Goal: Task Accomplishment & Management: Complete application form

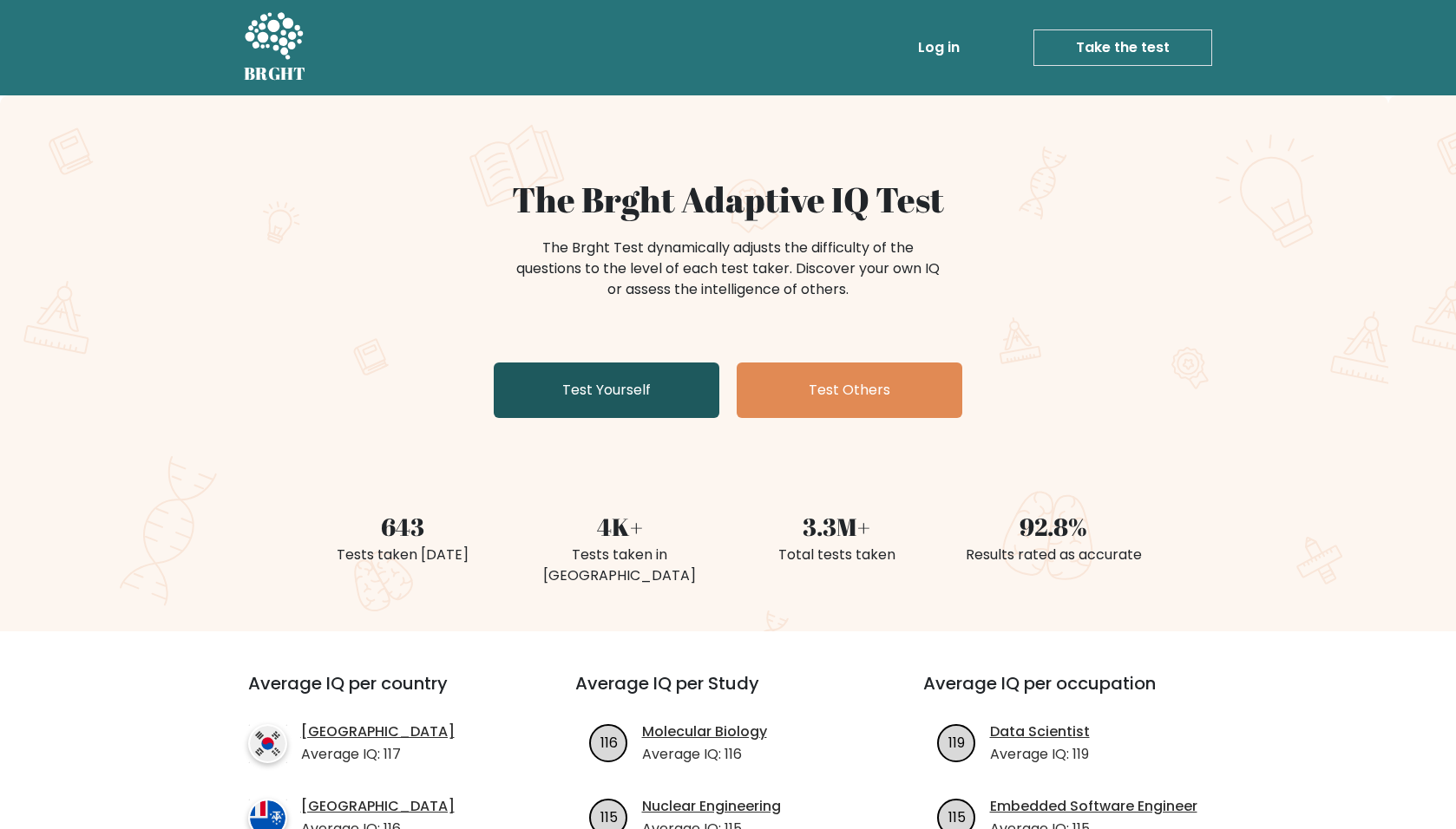
click at [637, 397] on link "Test Yourself" at bounding box center [606, 389] width 226 height 55
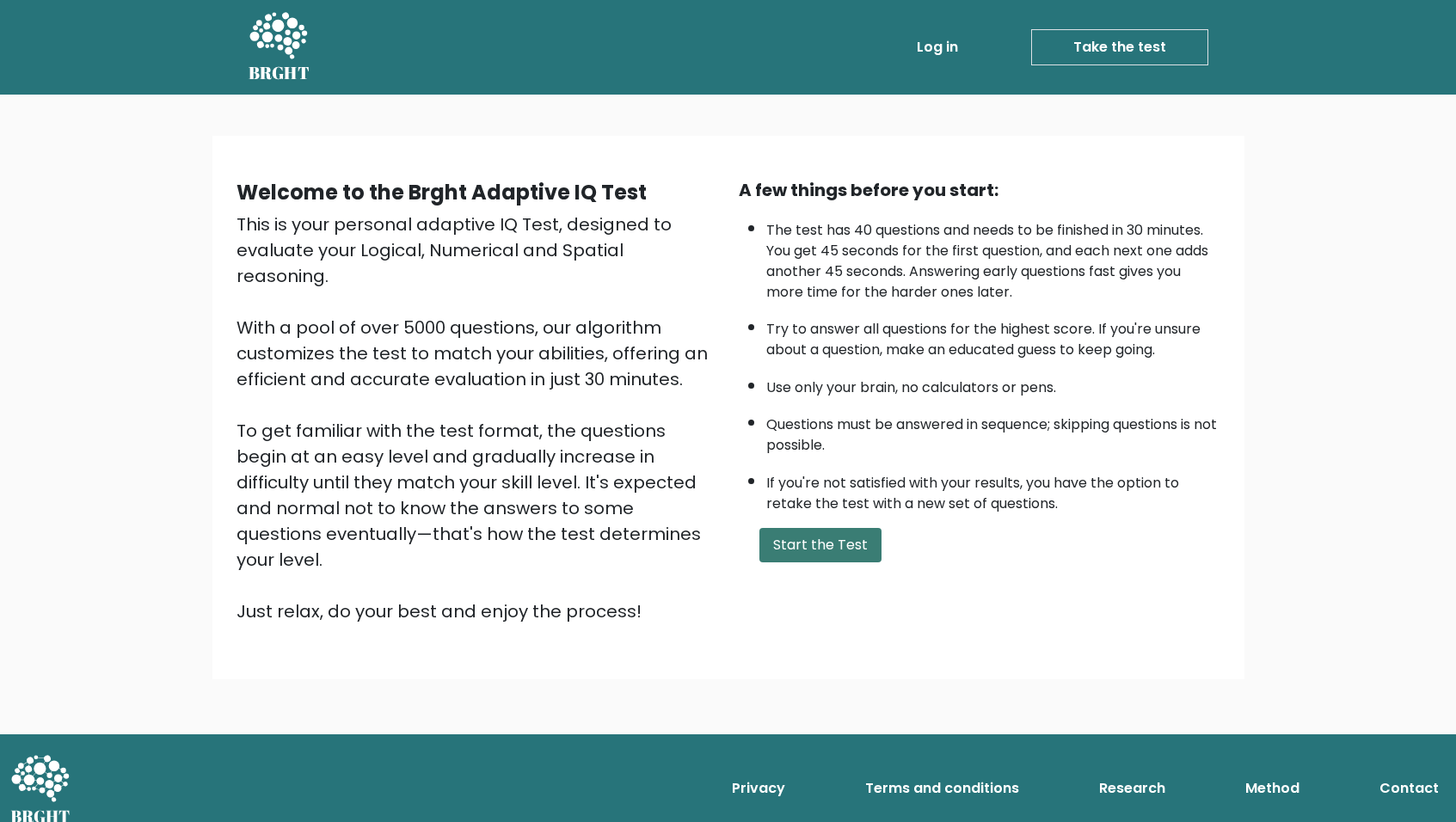
click at [830, 561] on button "Start the Test" at bounding box center [820, 545] width 122 height 34
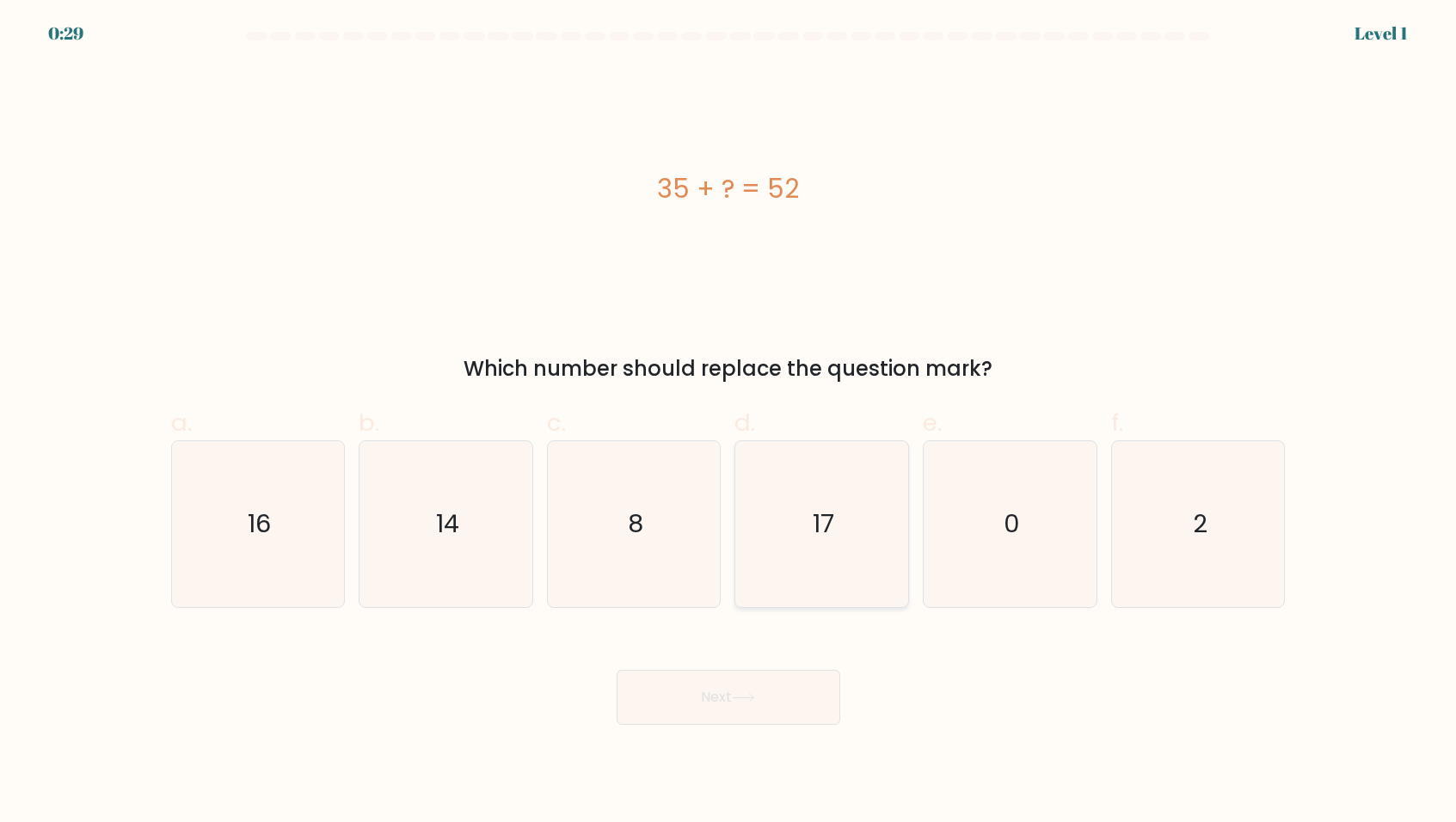
click at [817, 508] on icon "17" at bounding box center [822, 524] width 166 height 166
click at [729, 422] on input "d. 17" at bounding box center [728, 417] width 1 height 11
radio input "true"
click at [772, 706] on button "Next" at bounding box center [728, 697] width 224 height 55
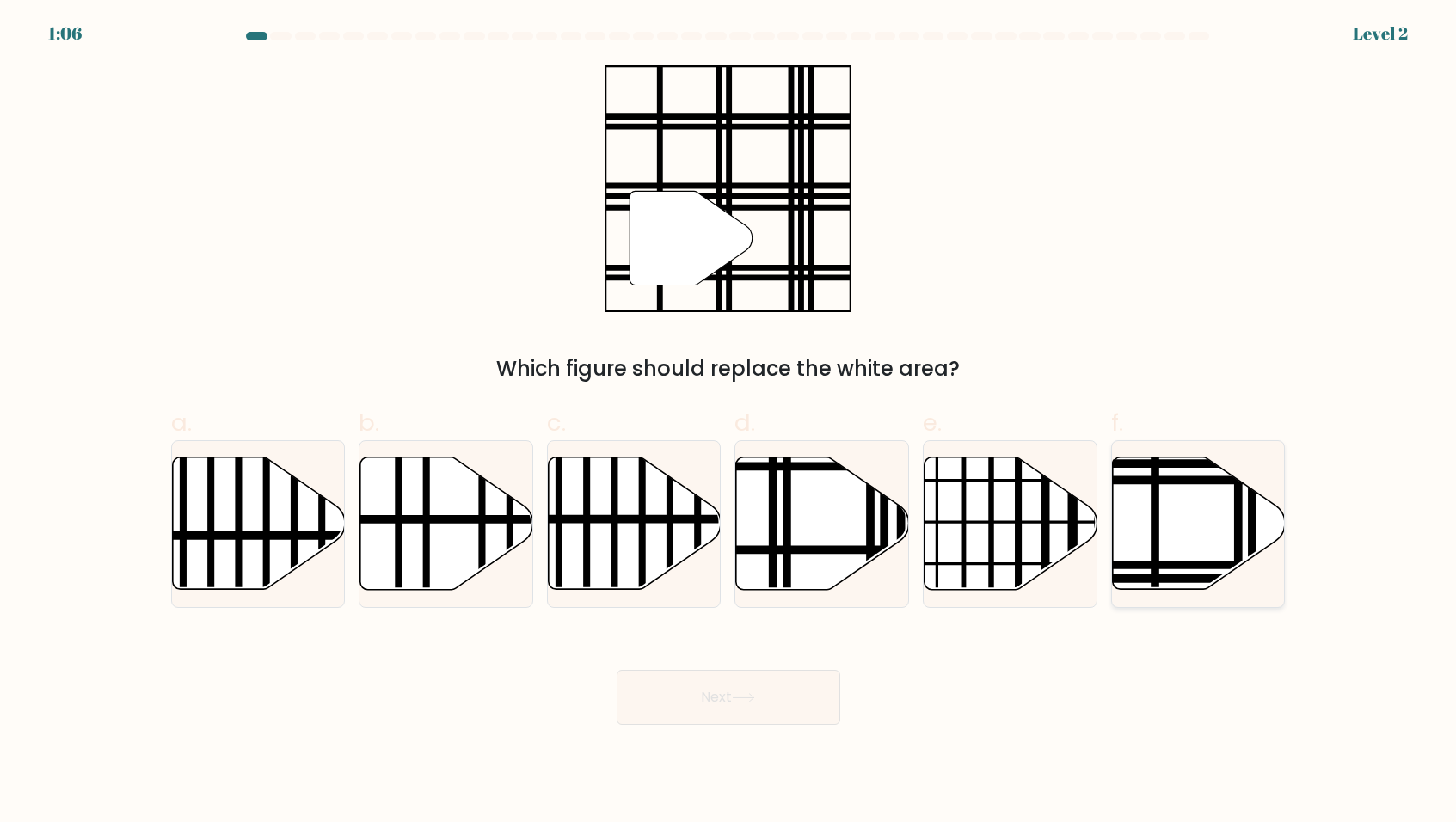
click at [1175, 506] on icon at bounding box center [1199, 524] width 173 height 132
click at [729, 422] on input "f." at bounding box center [728, 417] width 1 height 11
radio input "true"
click at [731, 699] on button "Next" at bounding box center [728, 697] width 224 height 55
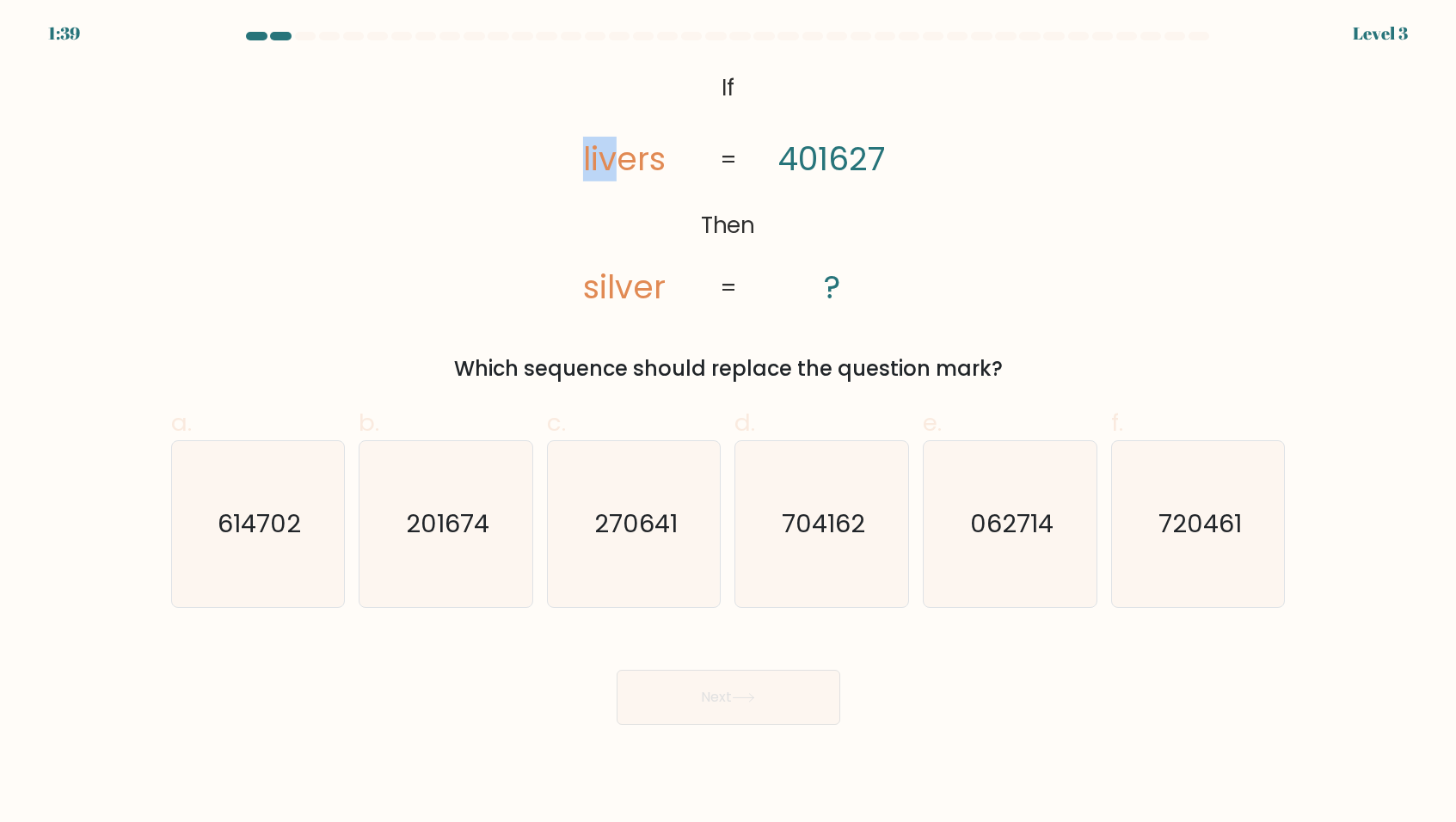
drag, startPoint x: 585, startPoint y: 163, endPoint x: 620, endPoint y: 158, distance: 35.4
click at [620, 158] on tspan "livers" at bounding box center [623, 159] width 83 height 44
drag, startPoint x: 620, startPoint y: 158, endPoint x: 821, endPoint y: 160, distance: 201.0
click at [821, 160] on tspan "401627" at bounding box center [832, 159] width 106 height 44
click at [781, 554] on icon "704162" at bounding box center [822, 524] width 166 height 166
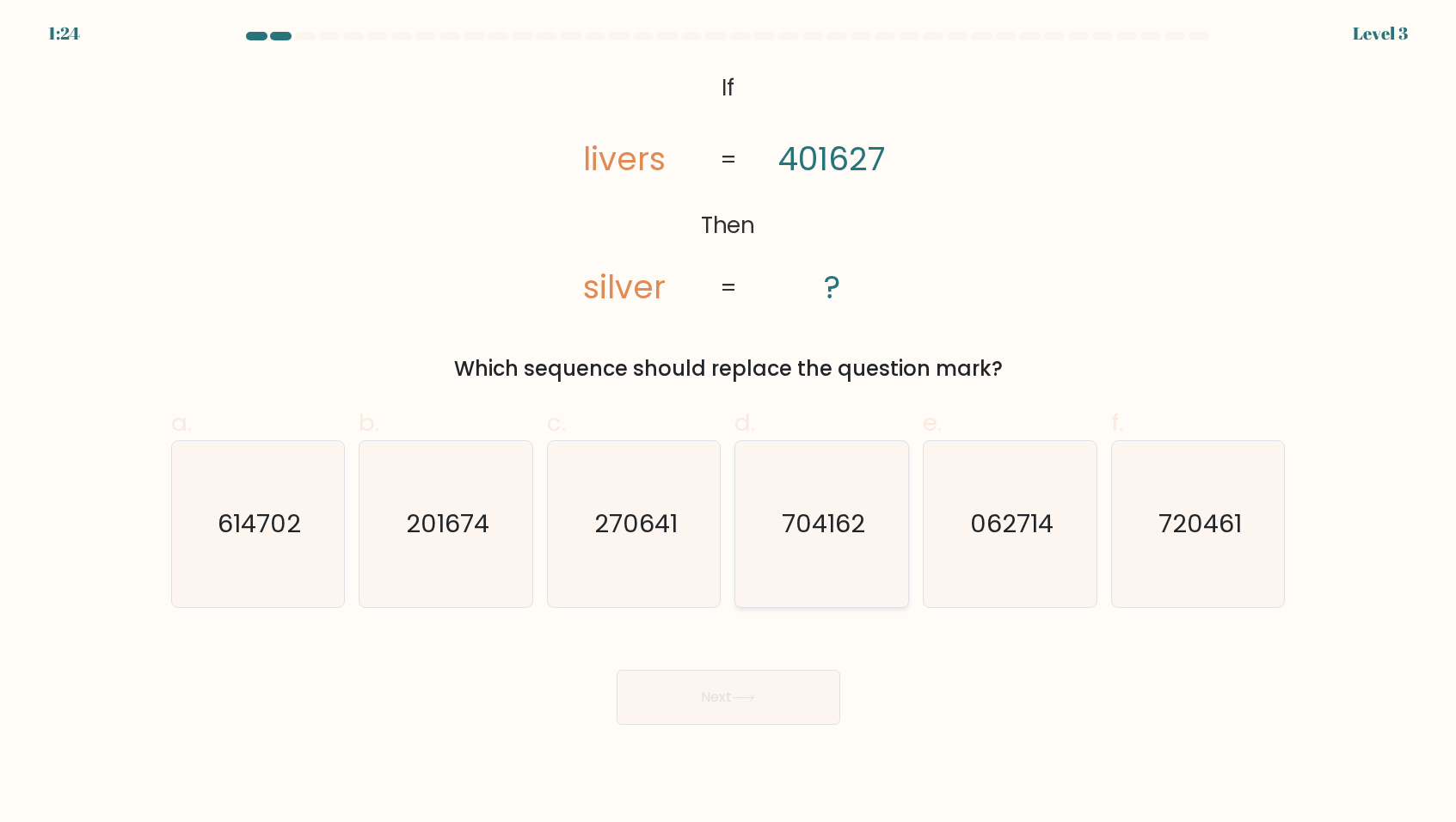
click at [729, 422] on input "d. 704162" at bounding box center [728, 417] width 1 height 11
radio input "true"
click at [755, 692] on button "Next" at bounding box center [728, 697] width 224 height 55
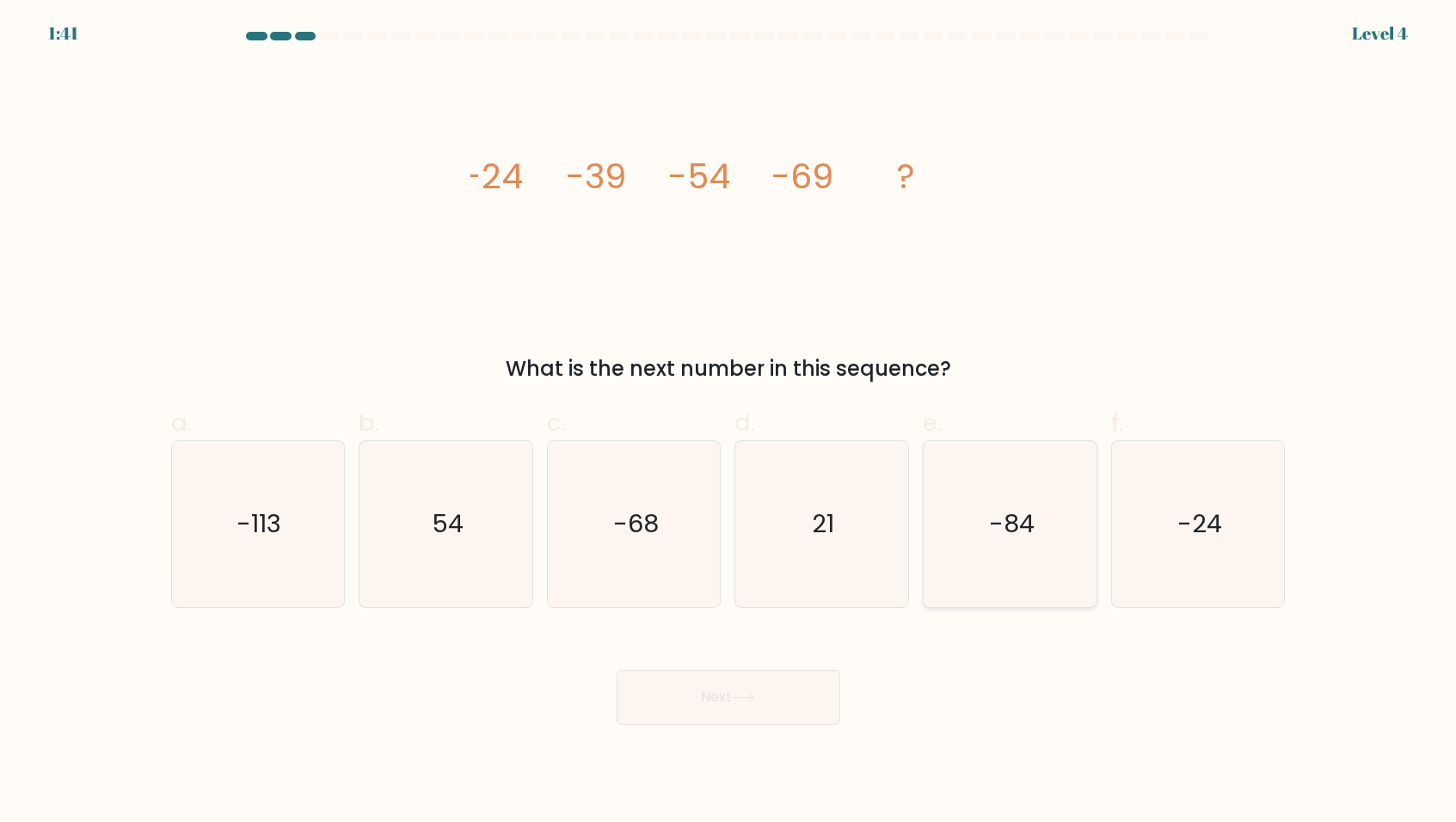
click at [1024, 552] on icon "-84" at bounding box center [1010, 524] width 166 height 166
click at [729, 422] on input "e. -84" at bounding box center [728, 417] width 1 height 11
radio input "true"
click at [788, 708] on button "Next" at bounding box center [728, 697] width 224 height 55
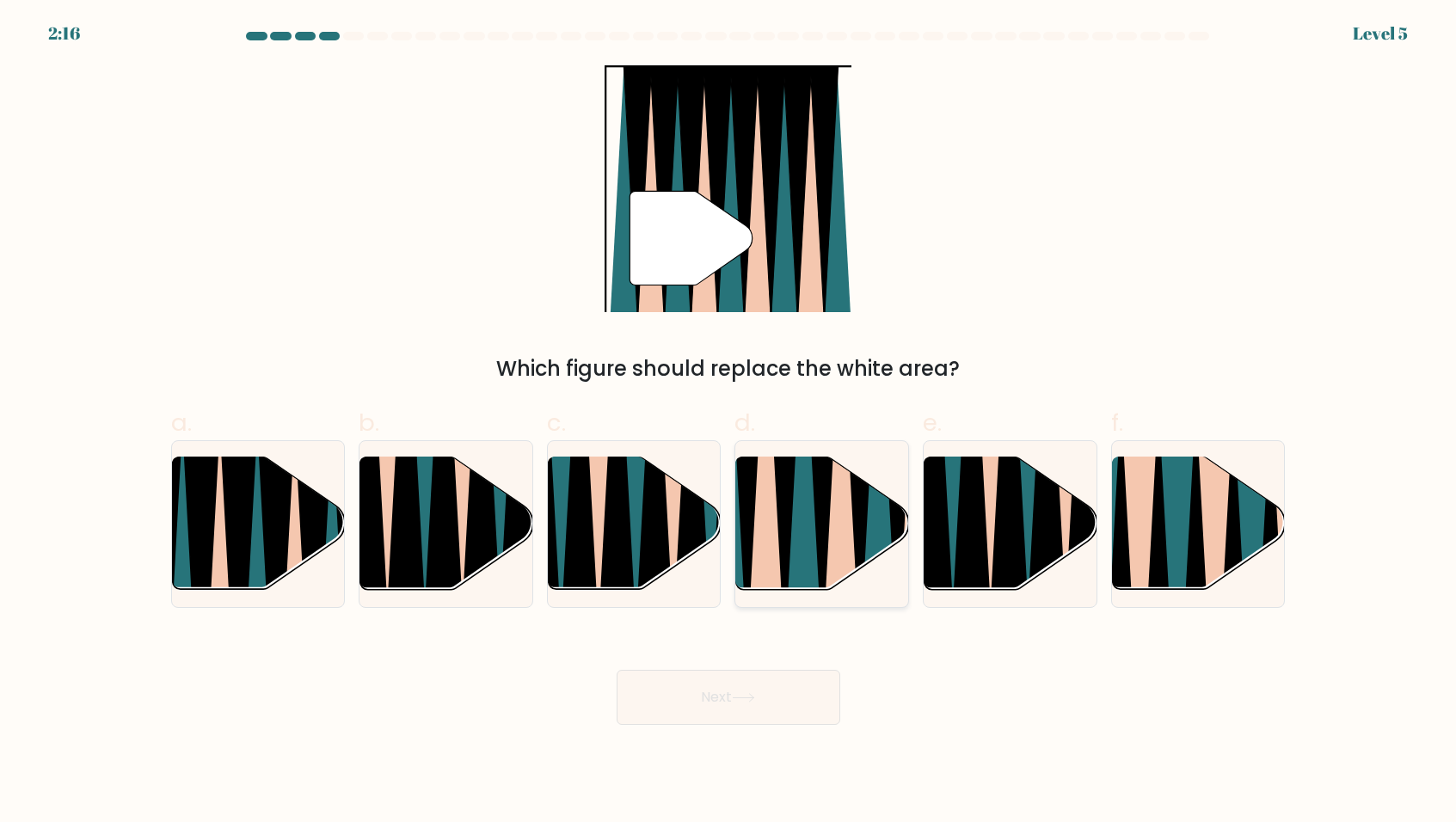
click at [805, 561] on icon at bounding box center [802, 456] width 37 height 345
click at [729, 422] on input "d." at bounding box center [728, 417] width 1 height 11
radio input "true"
click at [731, 687] on button "Next" at bounding box center [728, 697] width 224 height 55
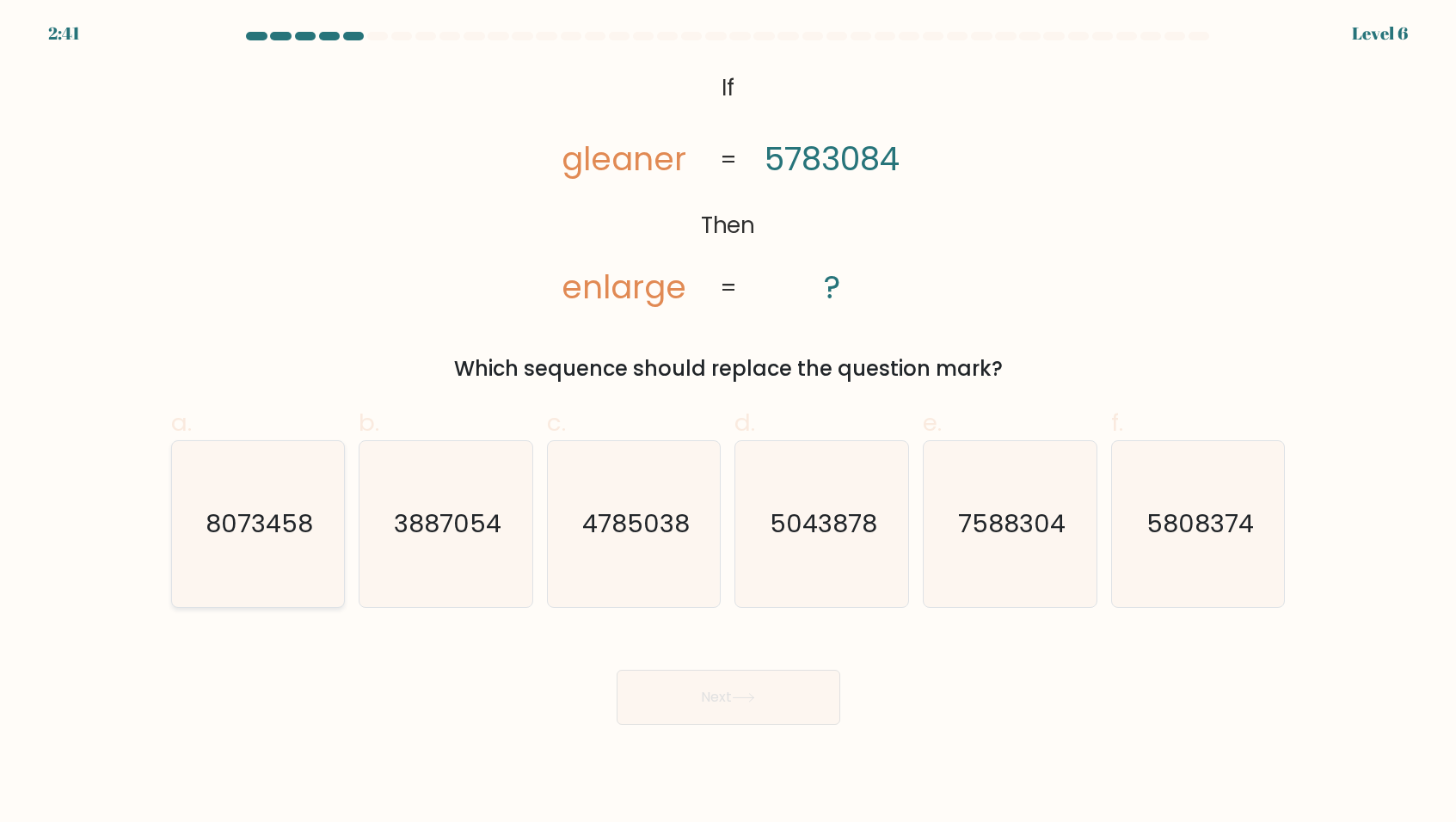
click at [252, 533] on text "8073458" at bounding box center [259, 523] width 107 height 34
click at [728, 422] on input "a. 8073458" at bounding box center [728, 417] width 1 height 11
radio input "true"
click at [728, 699] on button "Next" at bounding box center [728, 697] width 224 height 55
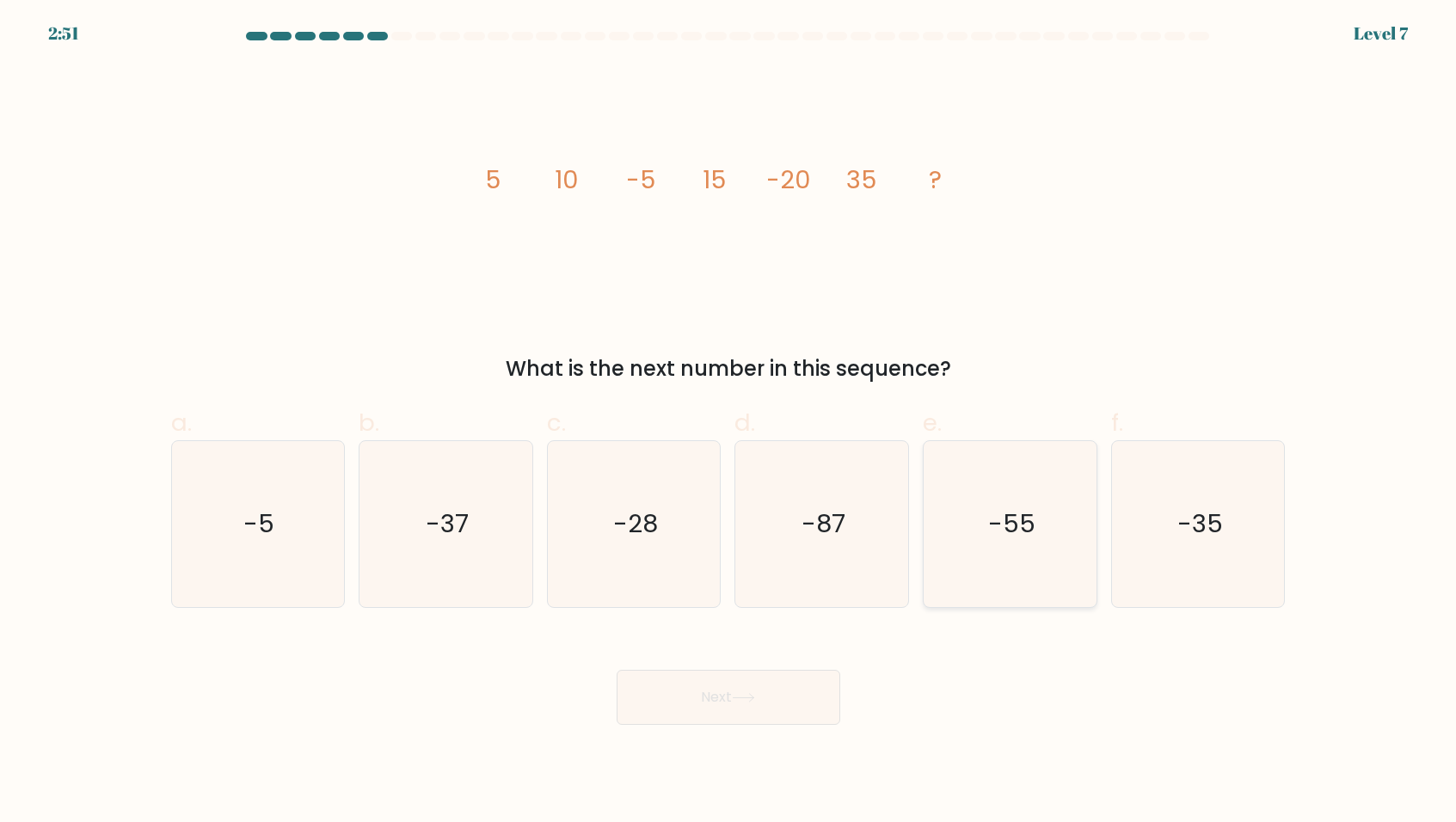
click at [1037, 549] on icon "-55" at bounding box center [1010, 524] width 166 height 166
click at [729, 422] on input "e. -55" at bounding box center [728, 417] width 1 height 11
radio input "true"
click at [742, 705] on button "Next" at bounding box center [728, 697] width 224 height 55
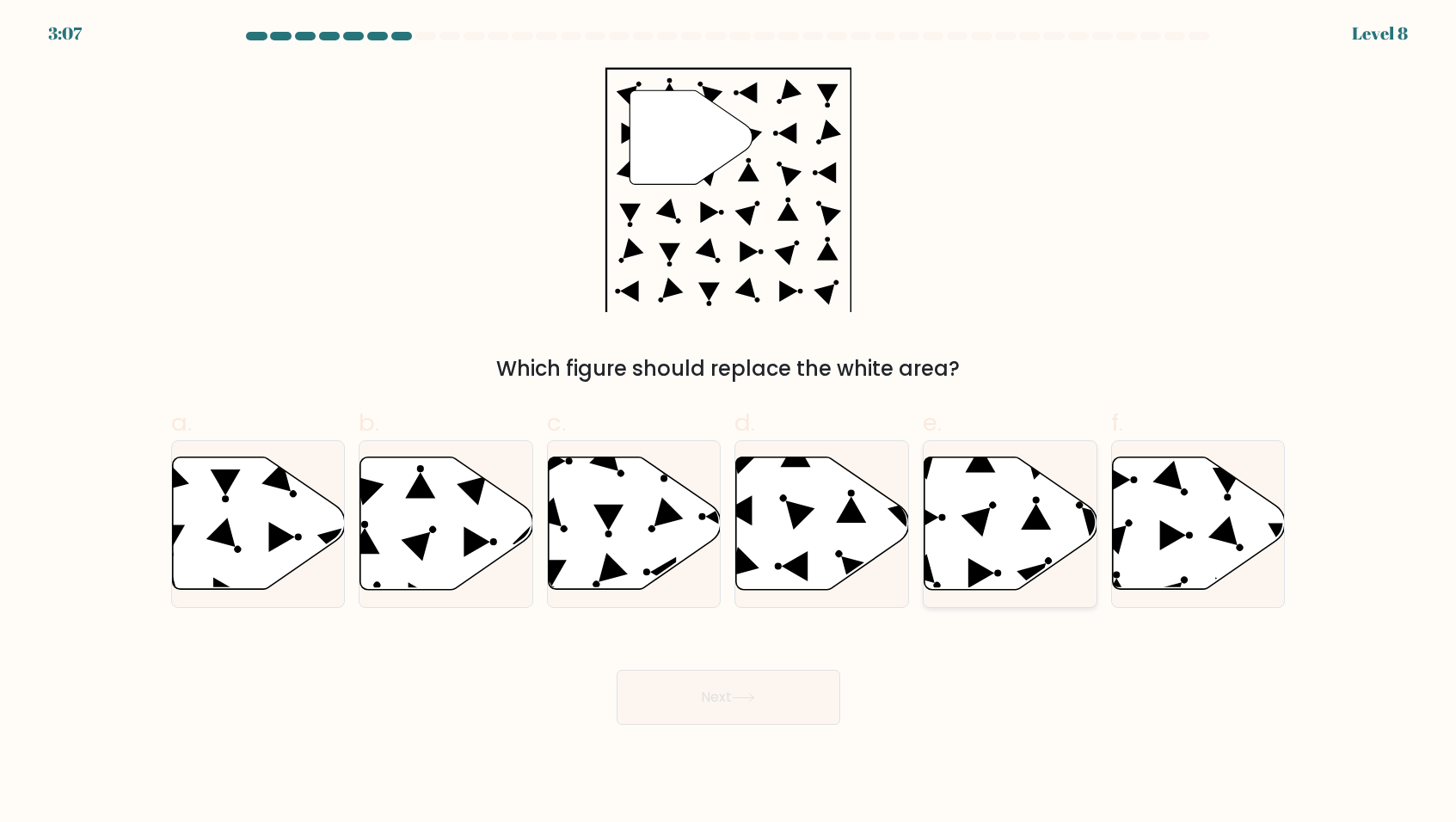
click at [989, 559] on icon at bounding box center [1011, 524] width 173 height 132
click at [729, 422] on input "e." at bounding box center [728, 417] width 1 height 11
radio input "true"
click at [770, 686] on button "Next" at bounding box center [728, 697] width 224 height 55
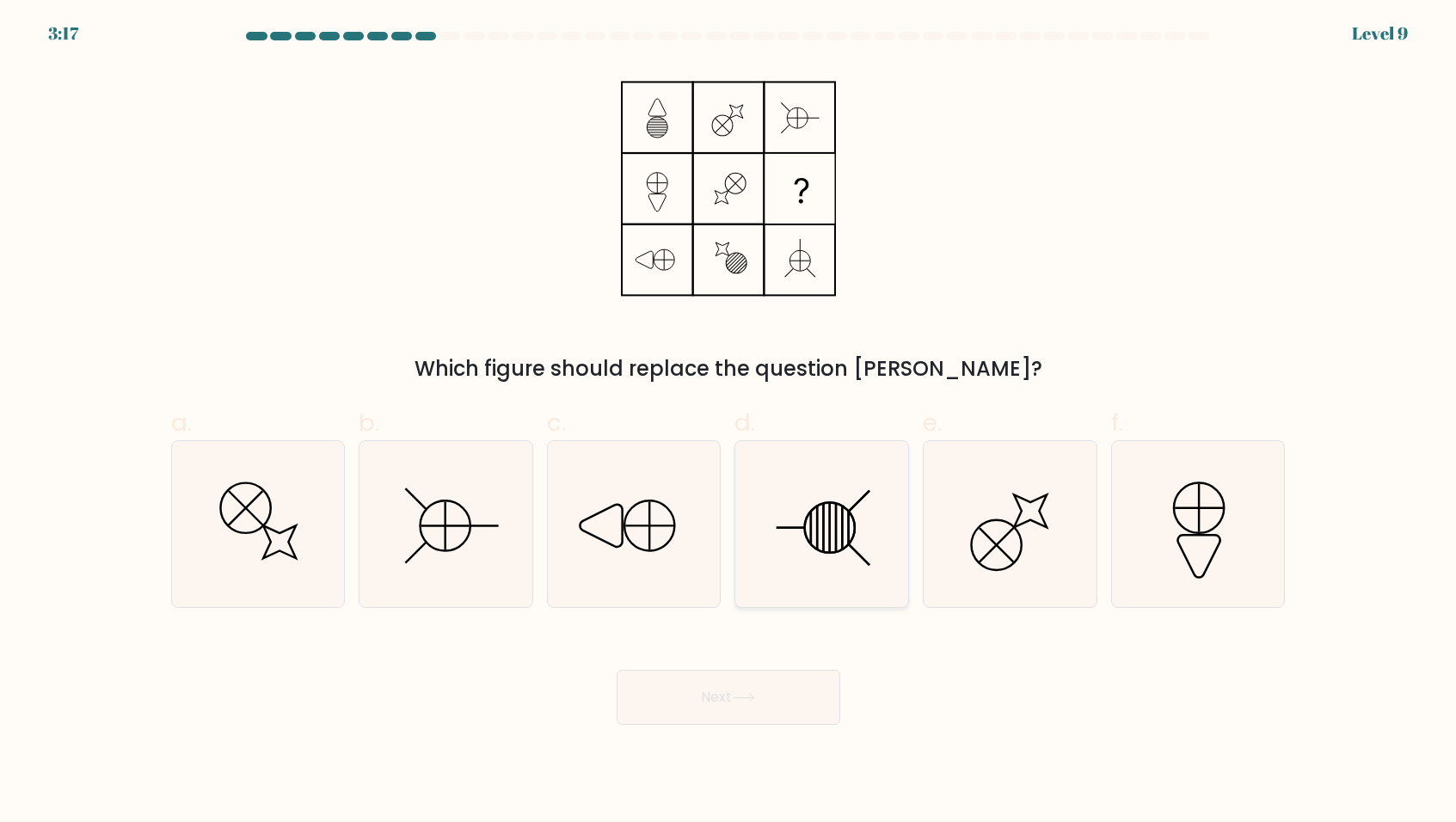
click at [823, 533] on line at bounding box center [823, 527] width 0 height 48
click at [729, 422] on input "d." at bounding box center [728, 417] width 1 height 11
radio input "true"
click at [763, 686] on button "Next" at bounding box center [728, 697] width 224 height 55
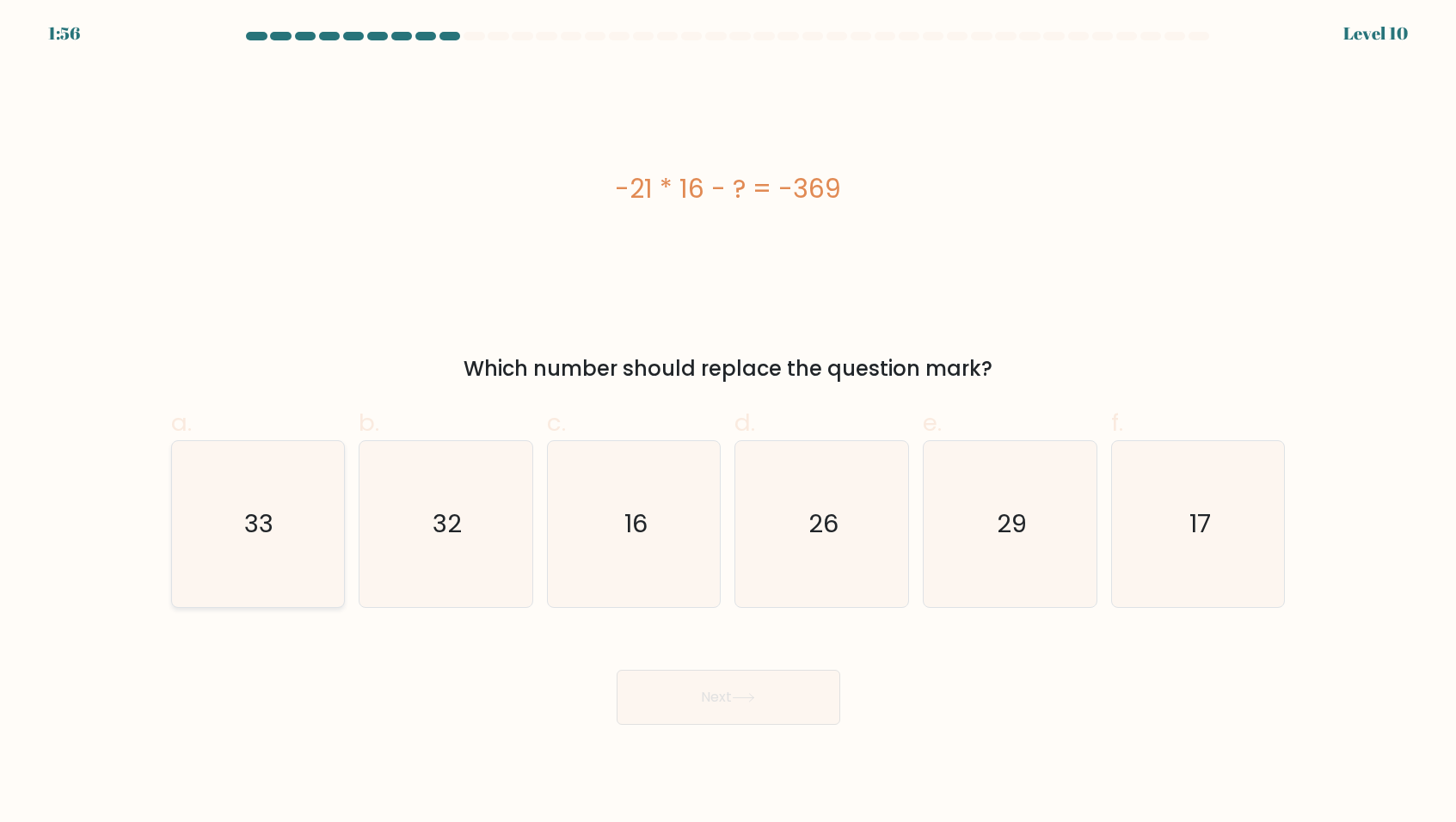
drag, startPoint x: 234, startPoint y: 533, endPoint x: 280, endPoint y: 553, distance: 50.2
click at [234, 533] on icon "33" at bounding box center [257, 524] width 166 height 166
click at [728, 422] on input "a. 33" at bounding box center [728, 417] width 1 height 11
radio input "true"
click at [771, 703] on button "Next" at bounding box center [728, 697] width 224 height 55
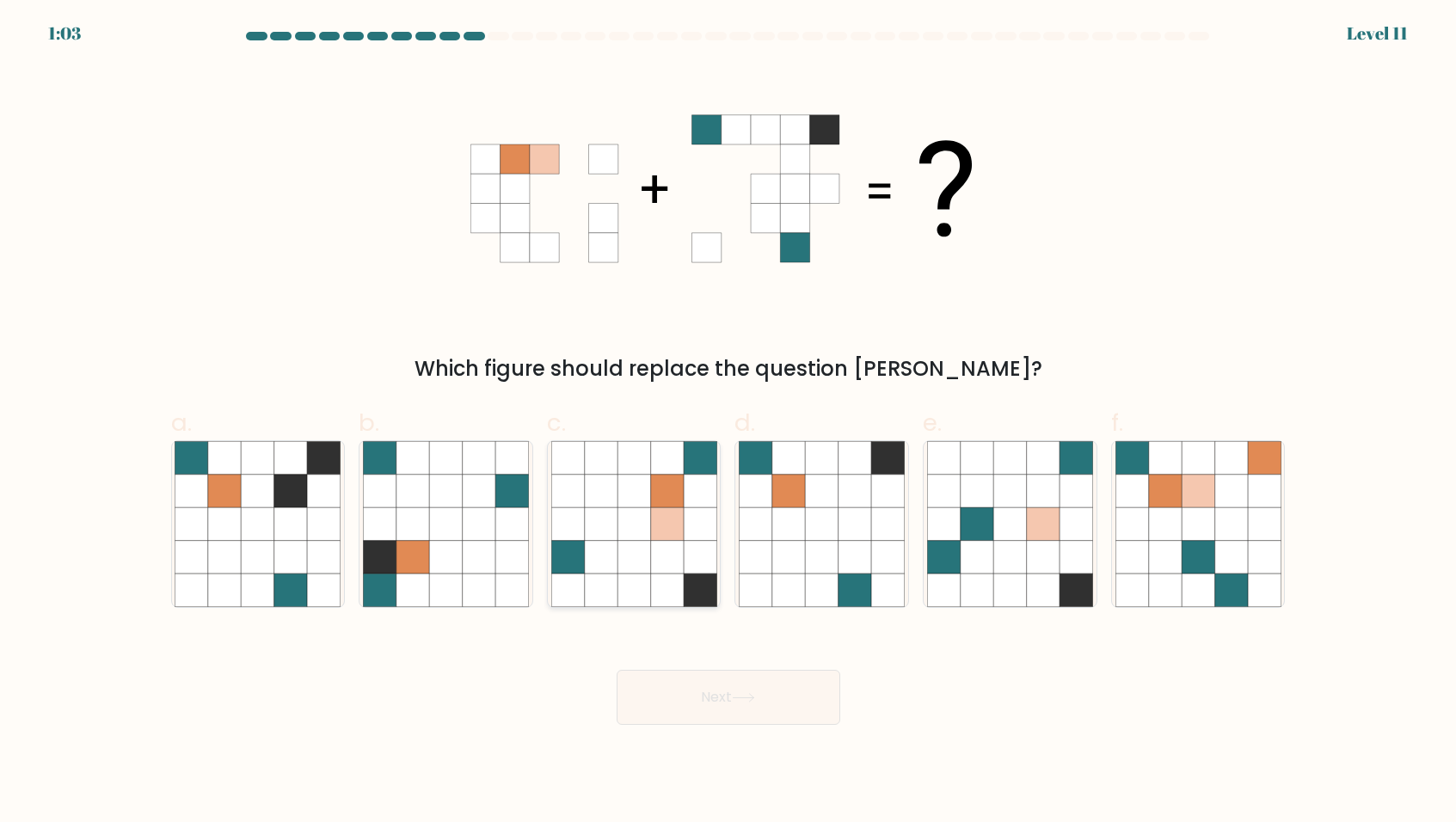
click at [679, 595] on icon at bounding box center [666, 589] width 32 height 32
click at [728, 422] on input "c." at bounding box center [728, 417] width 1 height 11
radio input "true"
click at [752, 703] on icon at bounding box center [743, 697] width 24 height 10
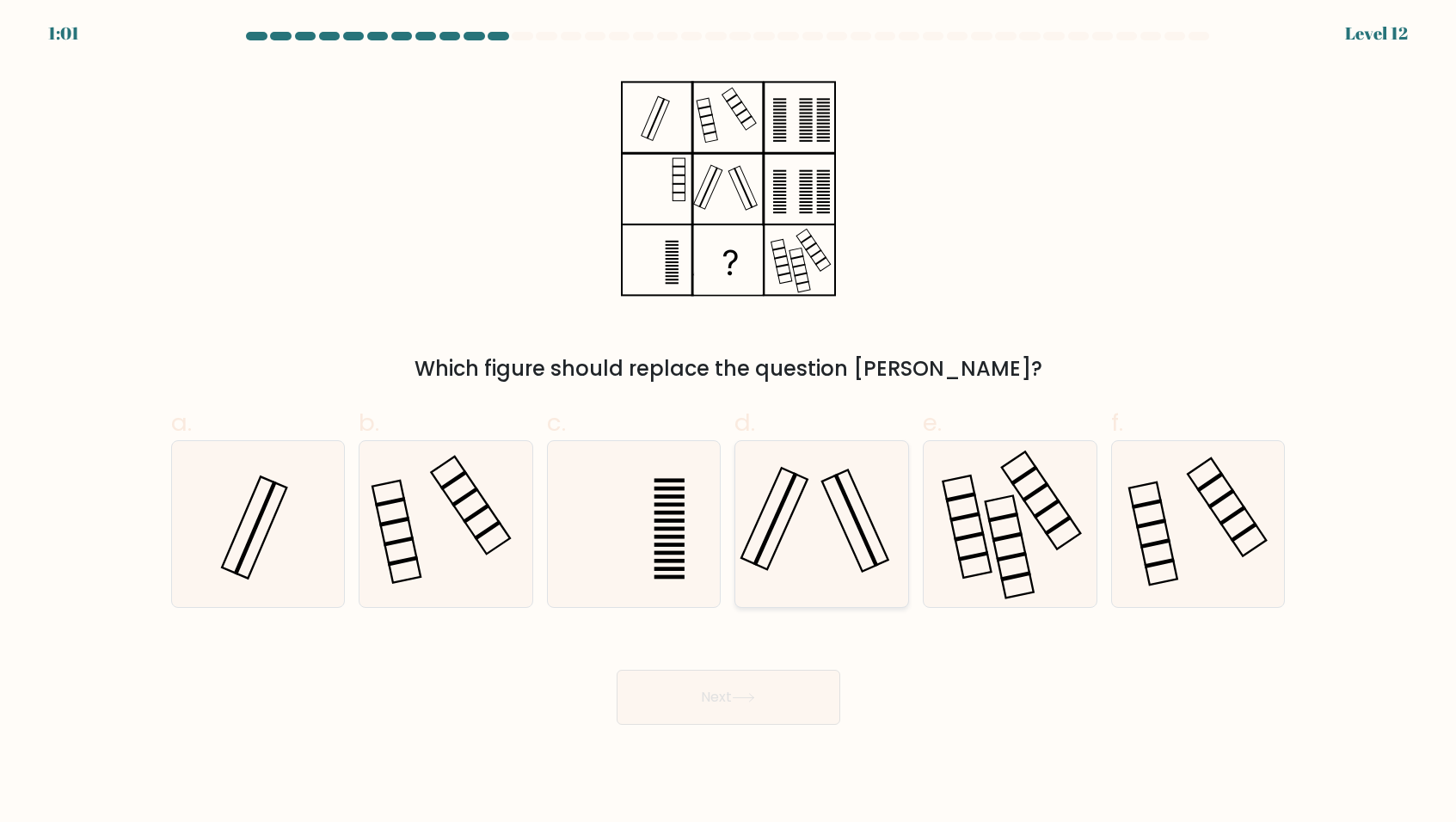
click at [811, 540] on icon at bounding box center [822, 524] width 166 height 166
click at [729, 422] on input "d." at bounding box center [728, 417] width 1 height 11
radio input "true"
click at [773, 695] on button "Next" at bounding box center [728, 697] width 224 height 55
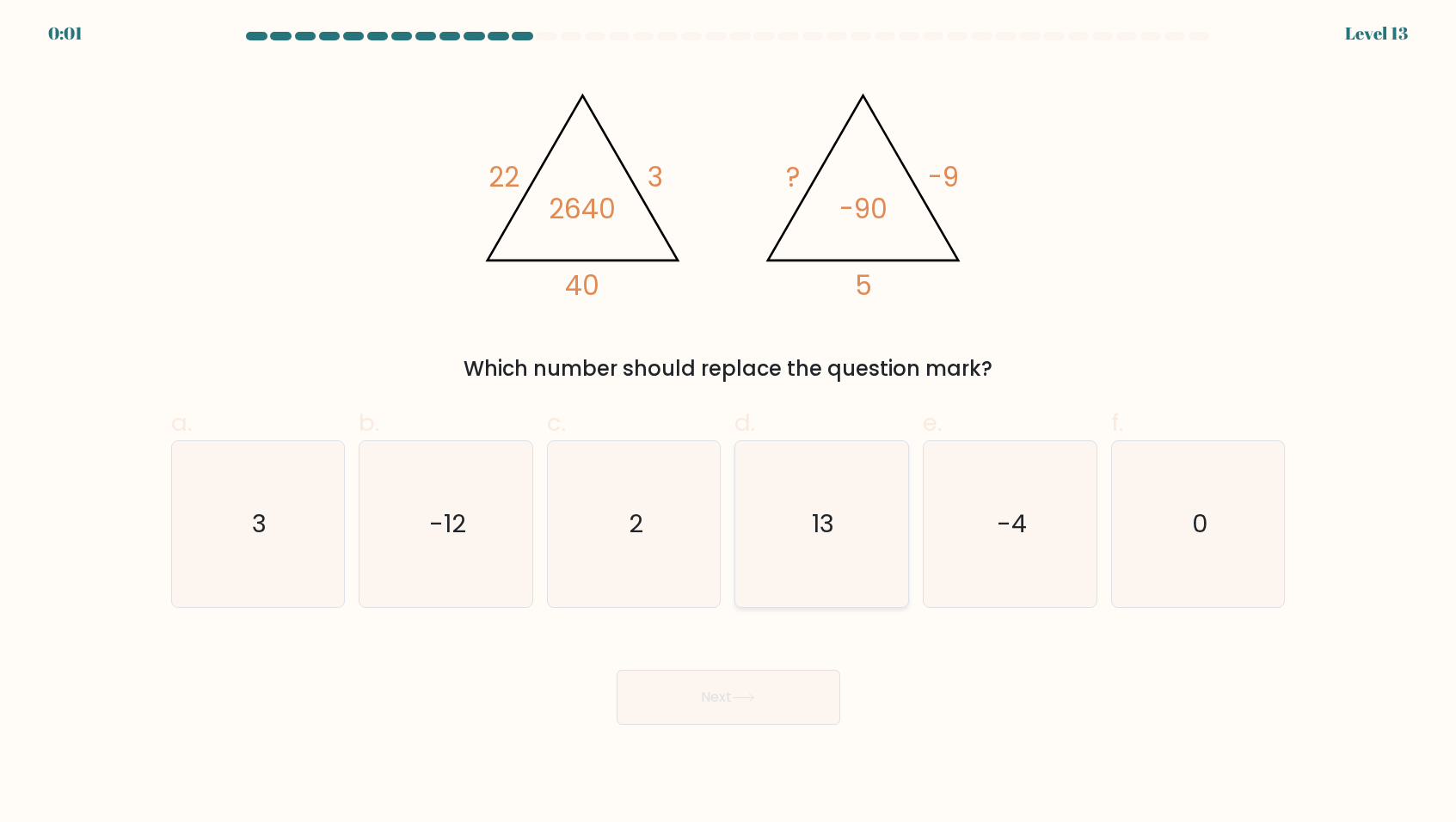
click at [816, 554] on icon "13" at bounding box center [822, 524] width 166 height 166
click at [729, 422] on input "d. 13" at bounding box center [728, 417] width 1 height 11
radio input "true"
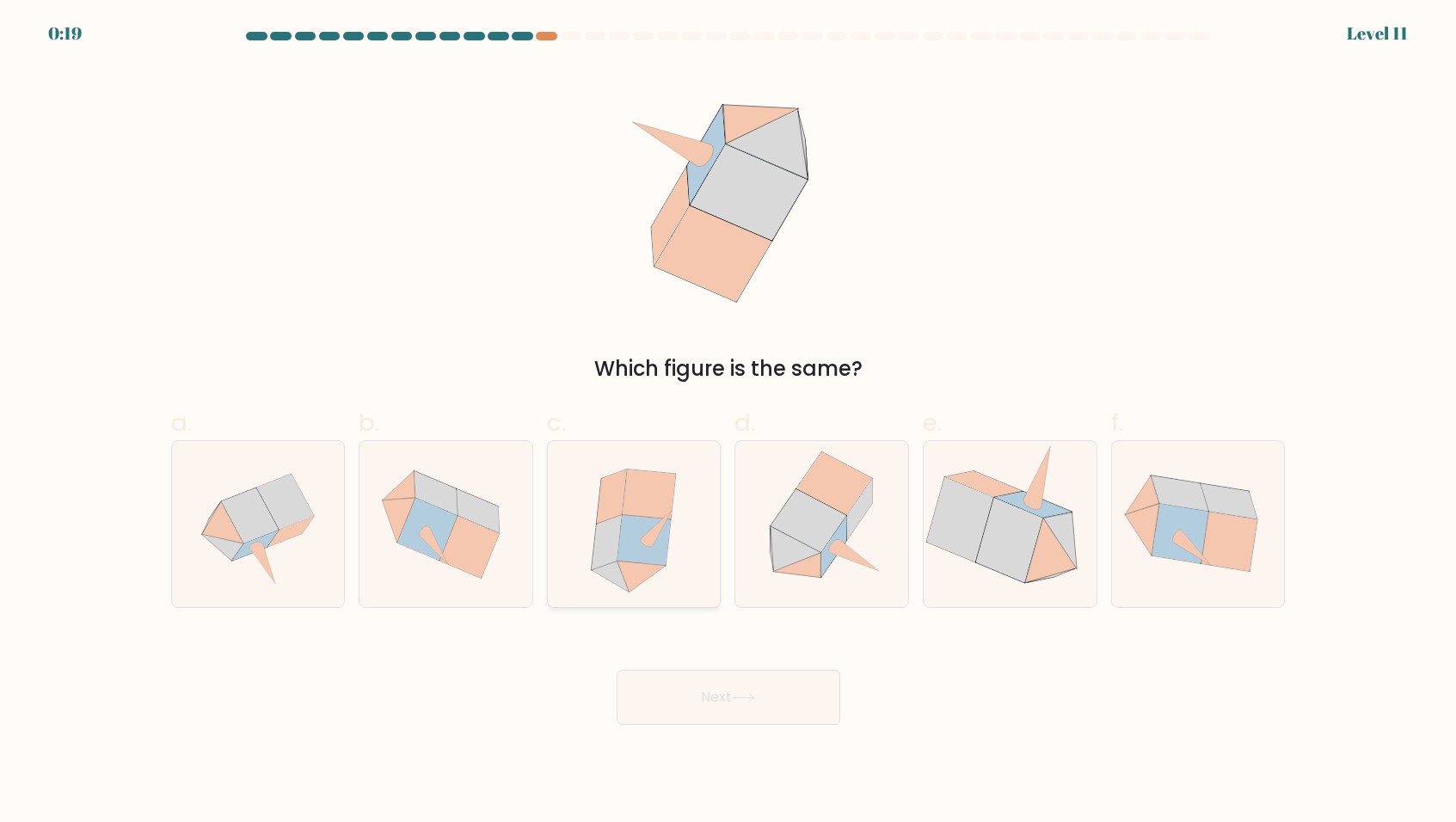
click at [650, 497] on icon at bounding box center [648, 494] width 53 height 50
click at [728, 422] on input "c." at bounding box center [728, 417] width 1 height 11
radio input "true"
click at [741, 705] on button "Next" at bounding box center [728, 697] width 224 height 55
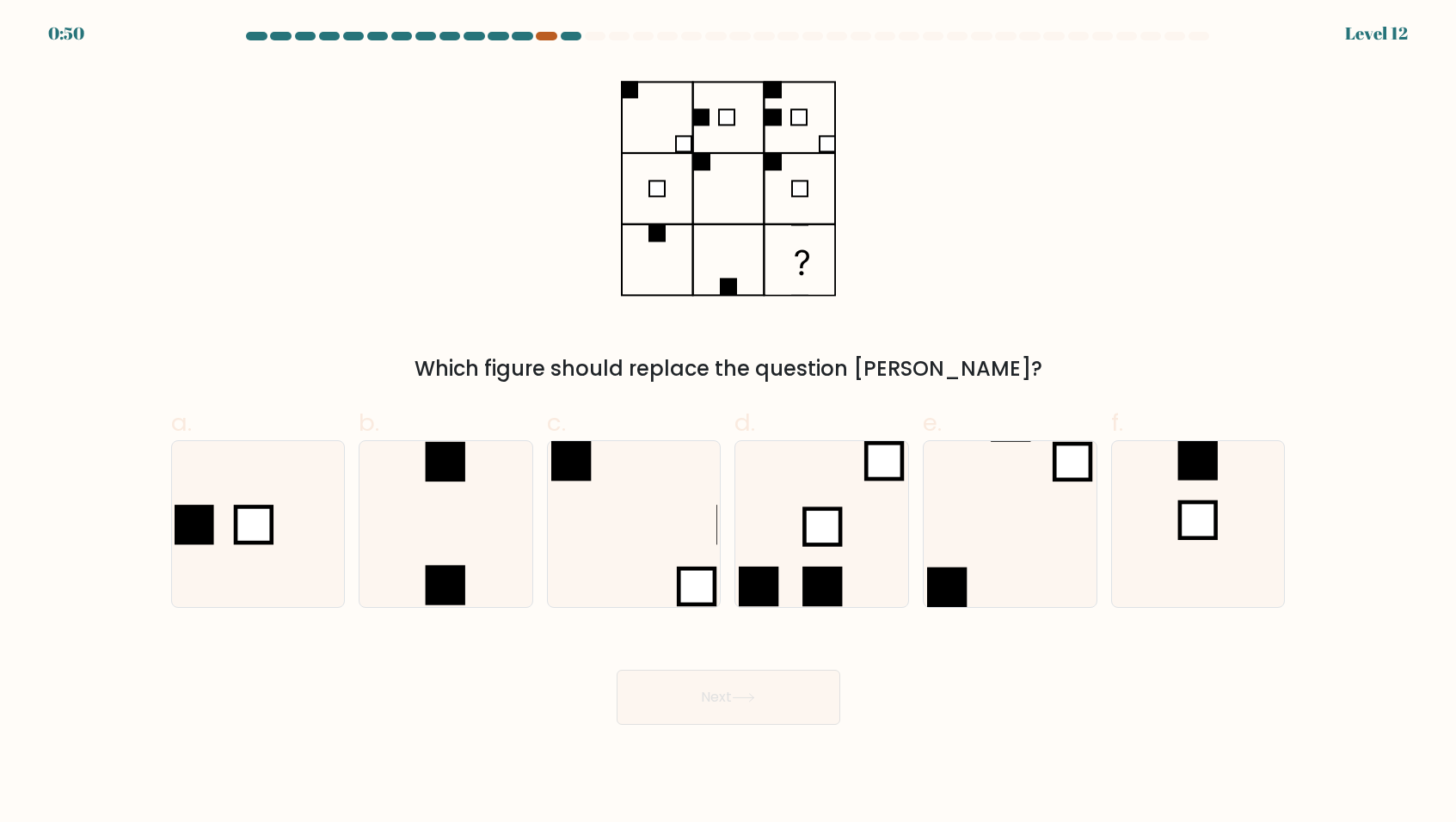
click at [544, 35] on div at bounding box center [546, 37] width 21 height 9
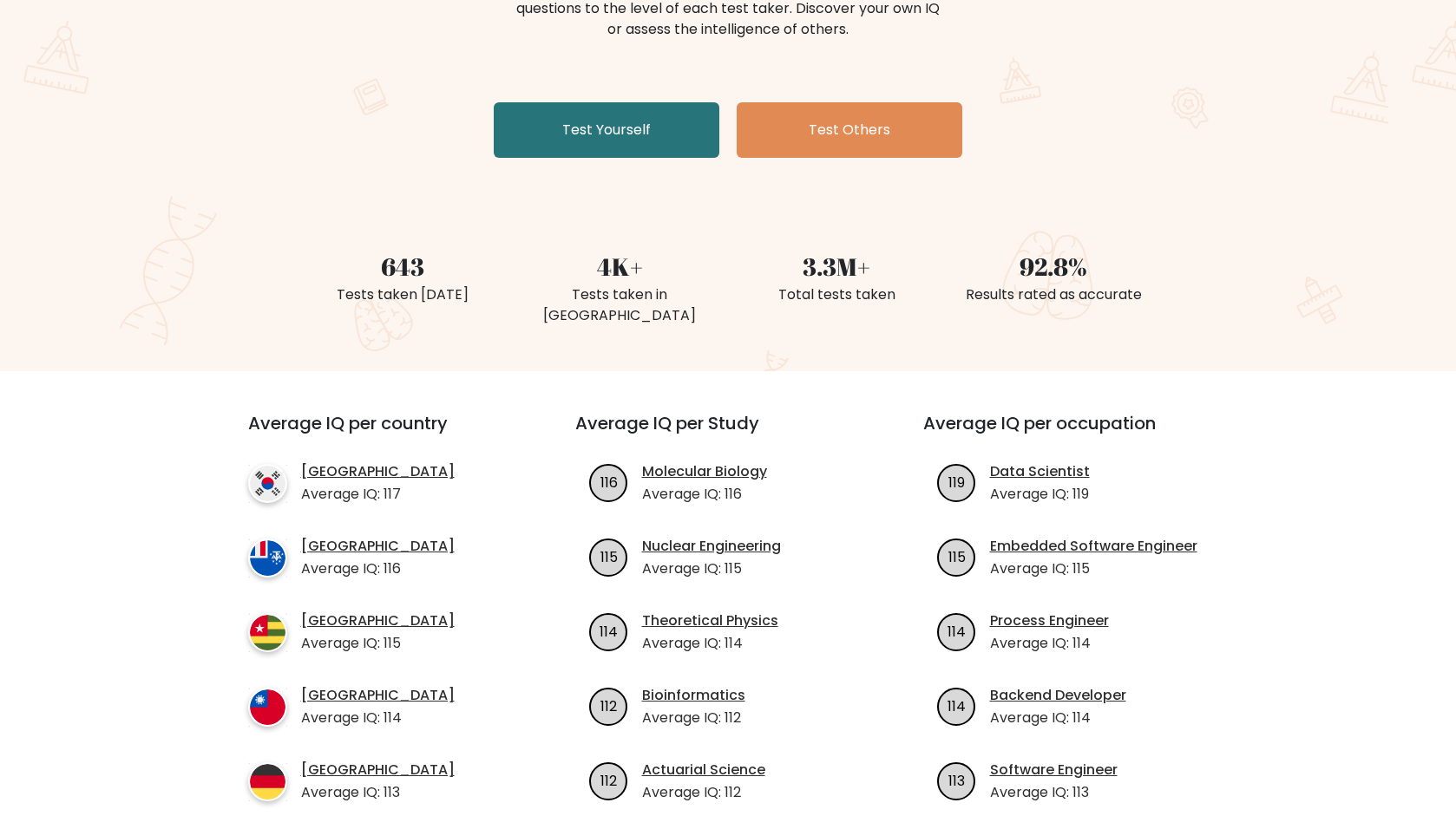
scroll to position [347, 0]
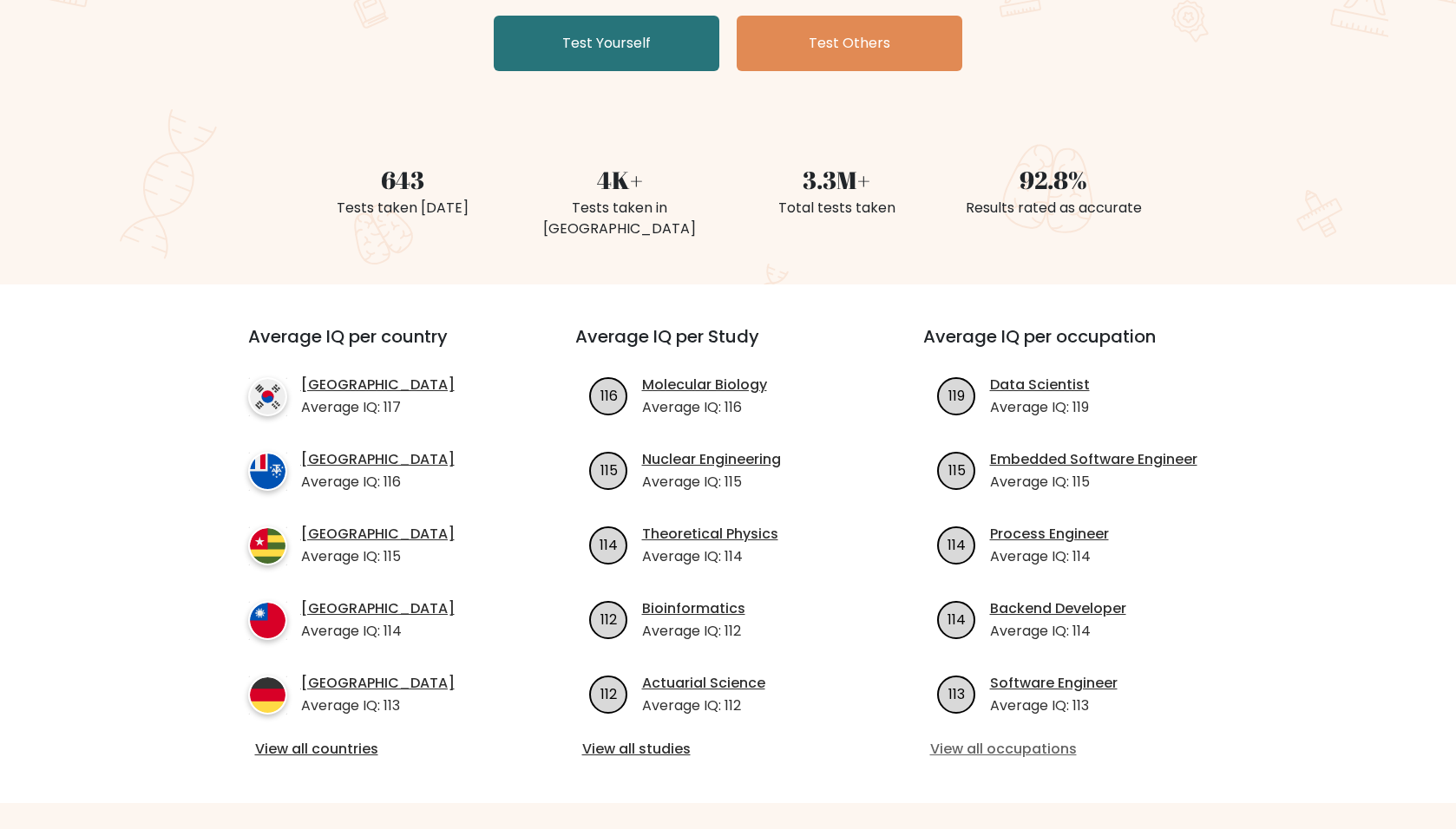
click at [985, 739] on link "View all occupations" at bounding box center [1076, 750] width 293 height 21
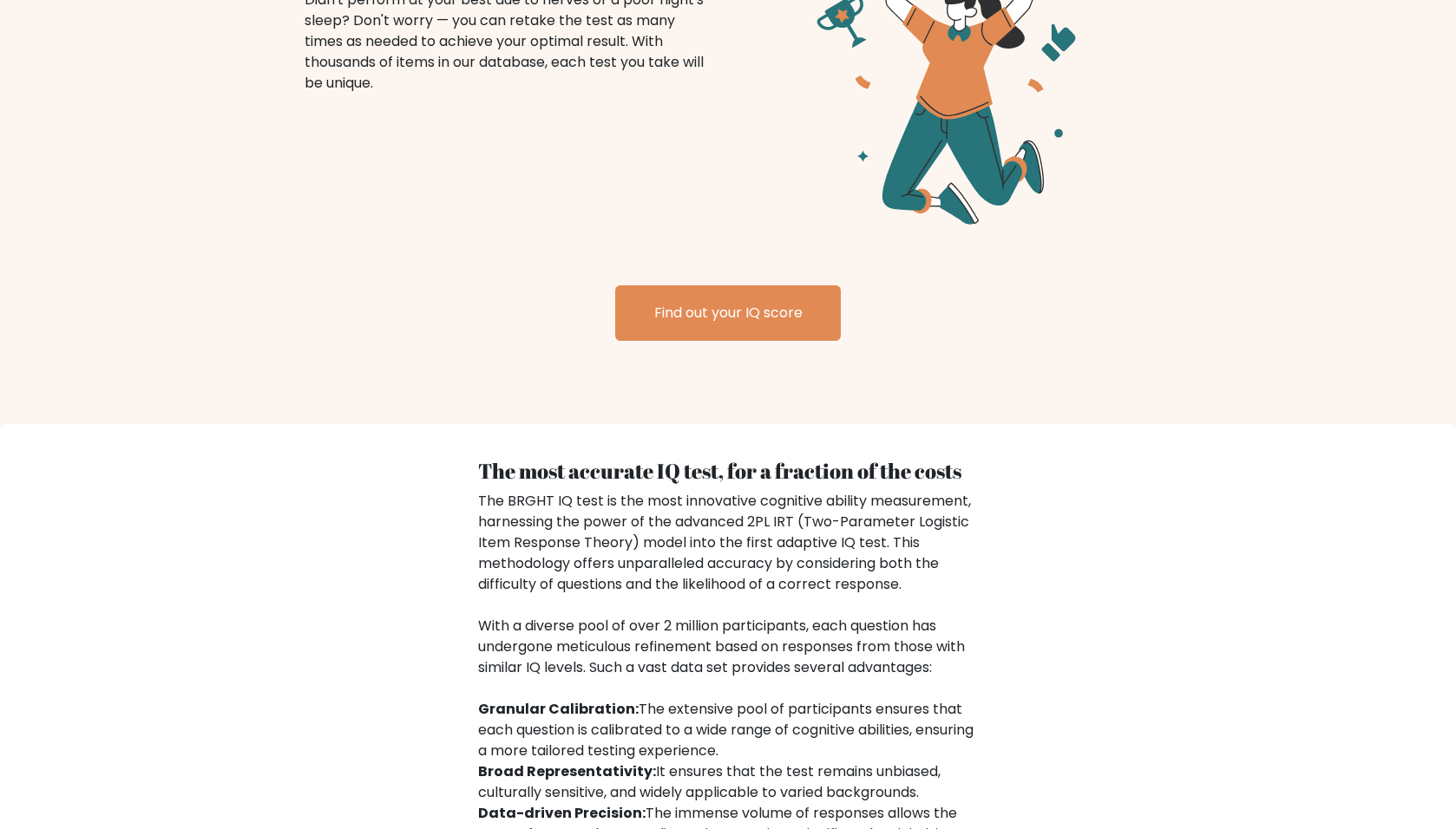
scroll to position [2643, 0]
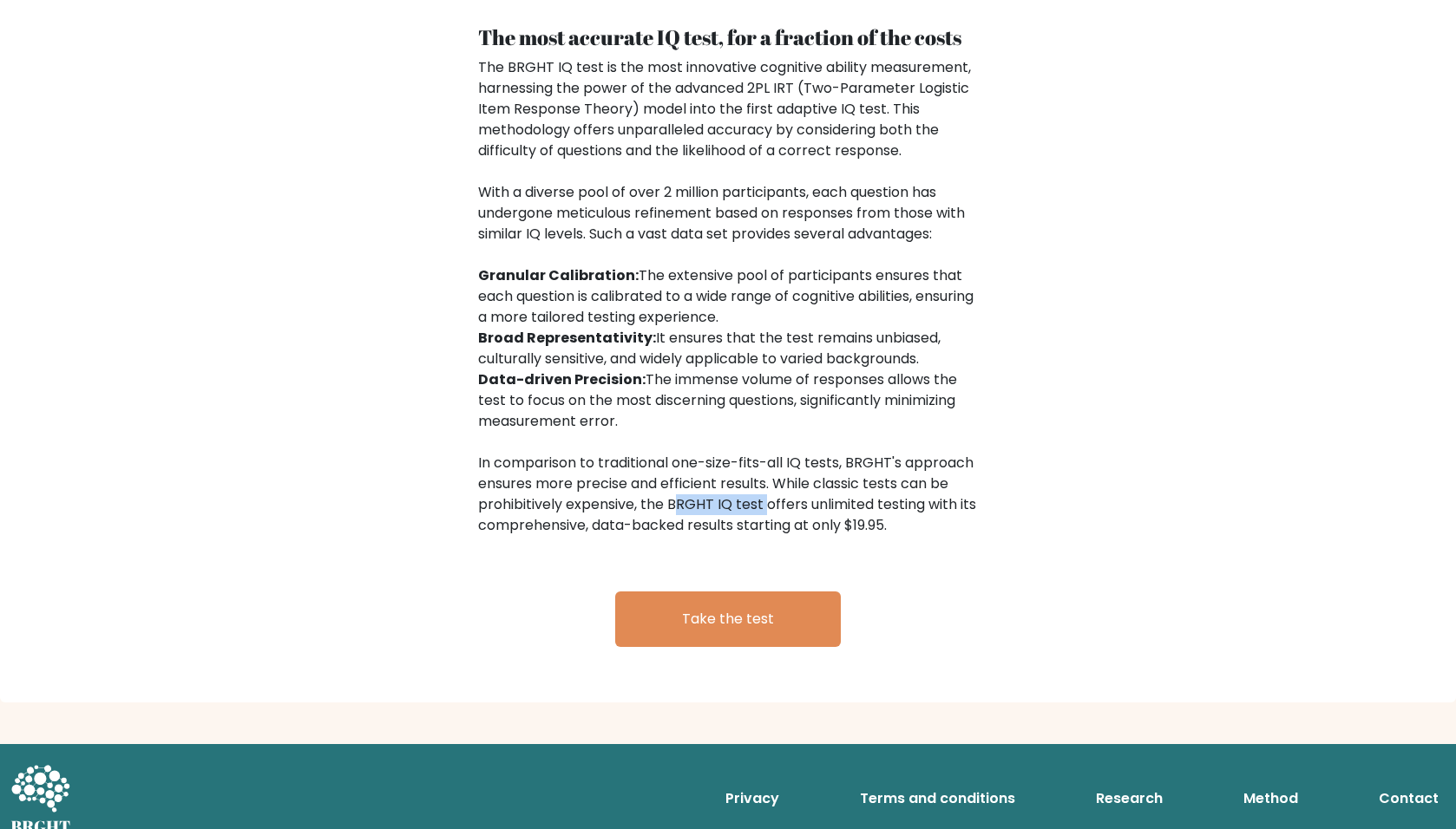
drag, startPoint x: 667, startPoint y: 480, endPoint x: 761, endPoint y: 485, distance: 94.1
click at [761, 485] on div "The BRGHT IQ test is the most innovative cognitive ability measurement, harness…" at bounding box center [728, 296] width 499 height 479
copy div "BRGHT IQ test"
